Goal: Navigation & Orientation: Find specific page/section

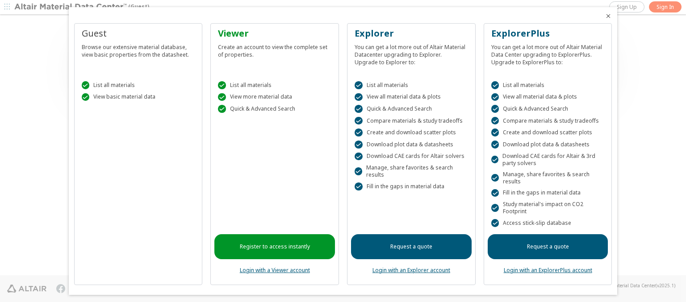
click at [605, 16] on icon "Close" at bounding box center [608, 16] width 7 height 7
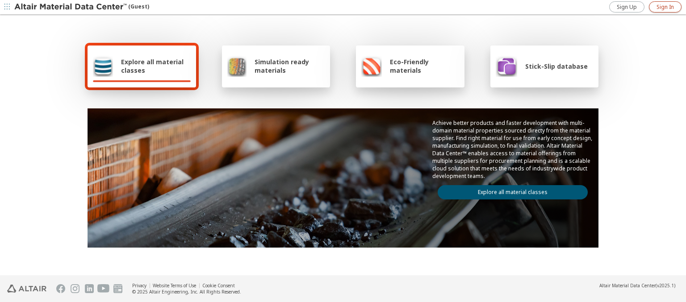
click at [665, 7] on span "Sign In" at bounding box center [665, 7] width 17 height 7
click at [71, 7] on img at bounding box center [71, 7] width 114 height 9
click at [152, 66] on span "Explore all material classes" at bounding box center [156, 66] width 70 height 17
click at [509, 190] on link "Explore all material classes" at bounding box center [513, 192] width 150 height 14
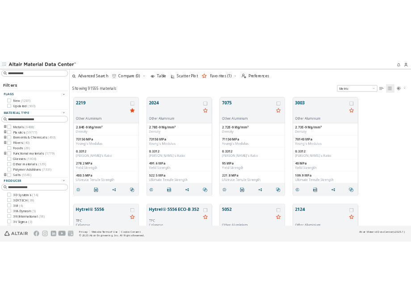
scroll to position [214, 563]
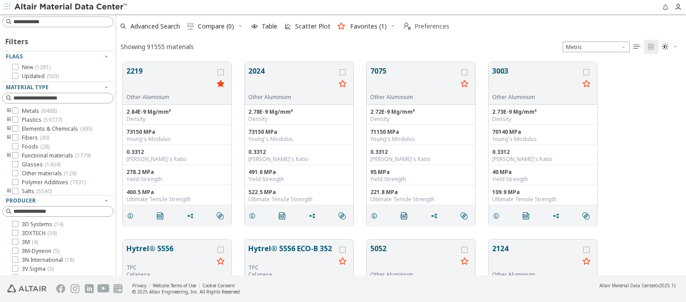
click at [424, 26] on span "Preferences" at bounding box center [432, 26] width 35 height 6
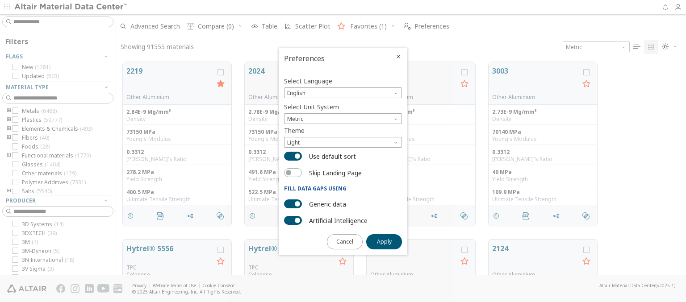
click at [633, 89] on div at bounding box center [343, 151] width 686 height 302
click at [638, 105] on div at bounding box center [343, 151] width 686 height 302
click at [402, 59] on icon "Close" at bounding box center [398, 56] width 7 height 7
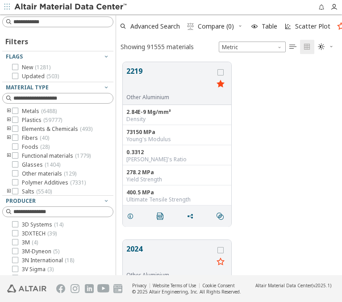
scroll to position [213, 219]
